Goal: Register for event/course

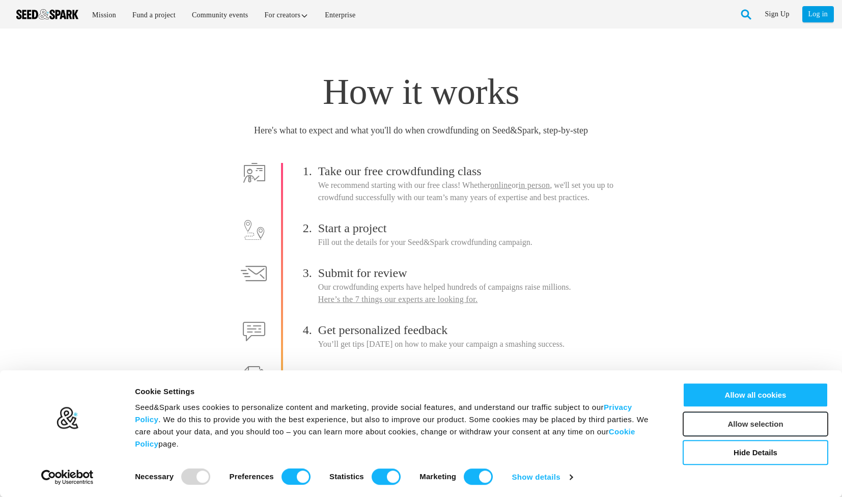
click at [776, 424] on button "Allow selection" at bounding box center [756, 423] width 146 height 25
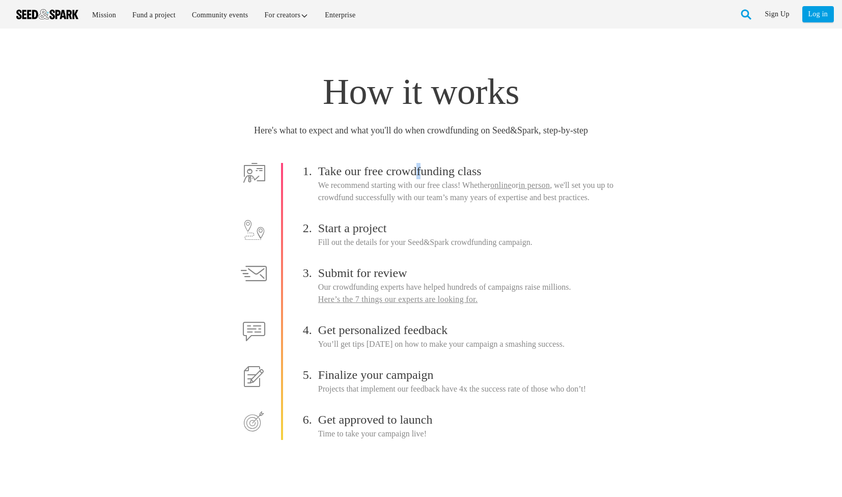
click at [419, 177] on h4 "Take our free crowdfunding class" at bounding box center [472, 171] width 309 height 16
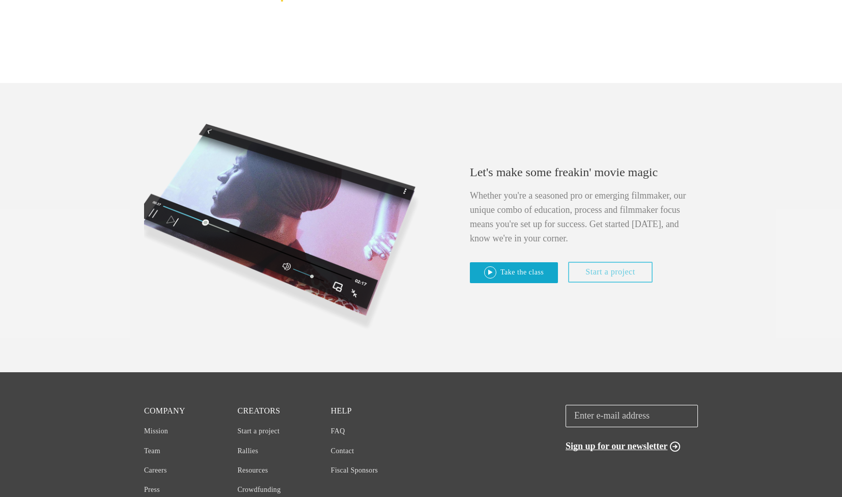
click at [530, 274] on link "Take the class" at bounding box center [514, 272] width 88 height 21
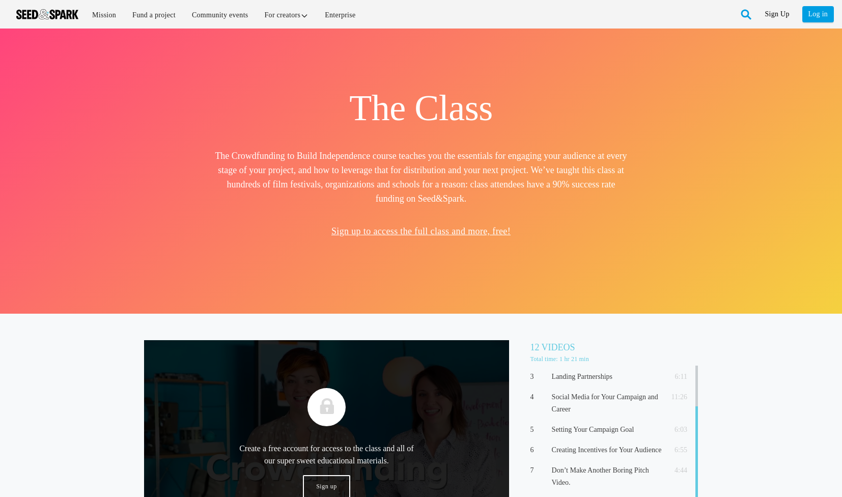
click at [777, 13] on link "Sign Up" at bounding box center [777, 14] width 24 height 16
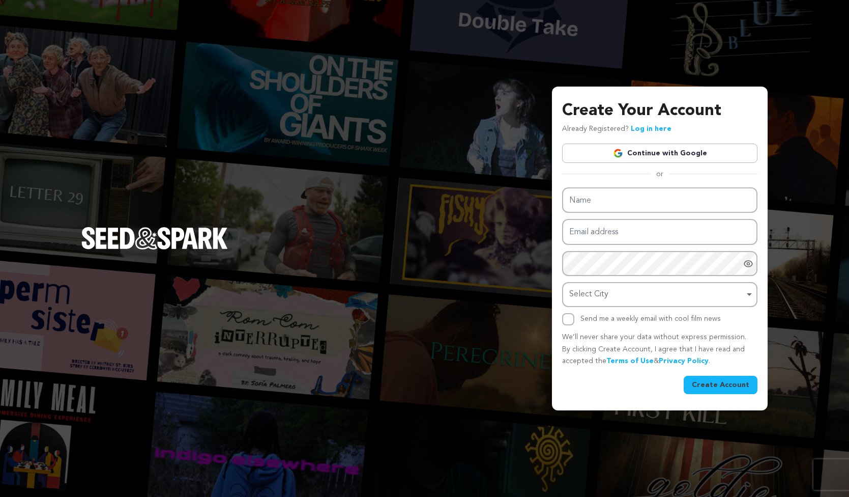
click at [623, 156] on img at bounding box center [618, 153] width 10 height 10
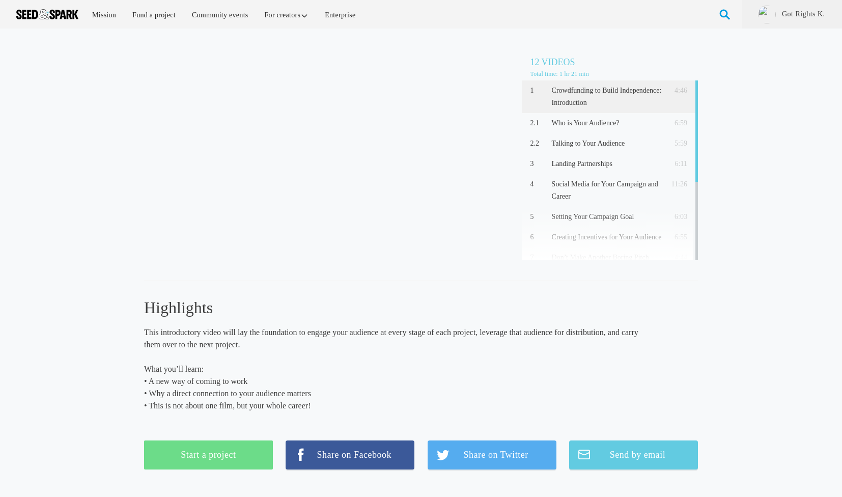
click at [768, 167] on div "Crowdfunding to Build Independence: Introduction (4:46) 12 Videos Total time: 1…" at bounding box center [421, 259] width 842 height 441
